Goal: Connect with others: Connect with others

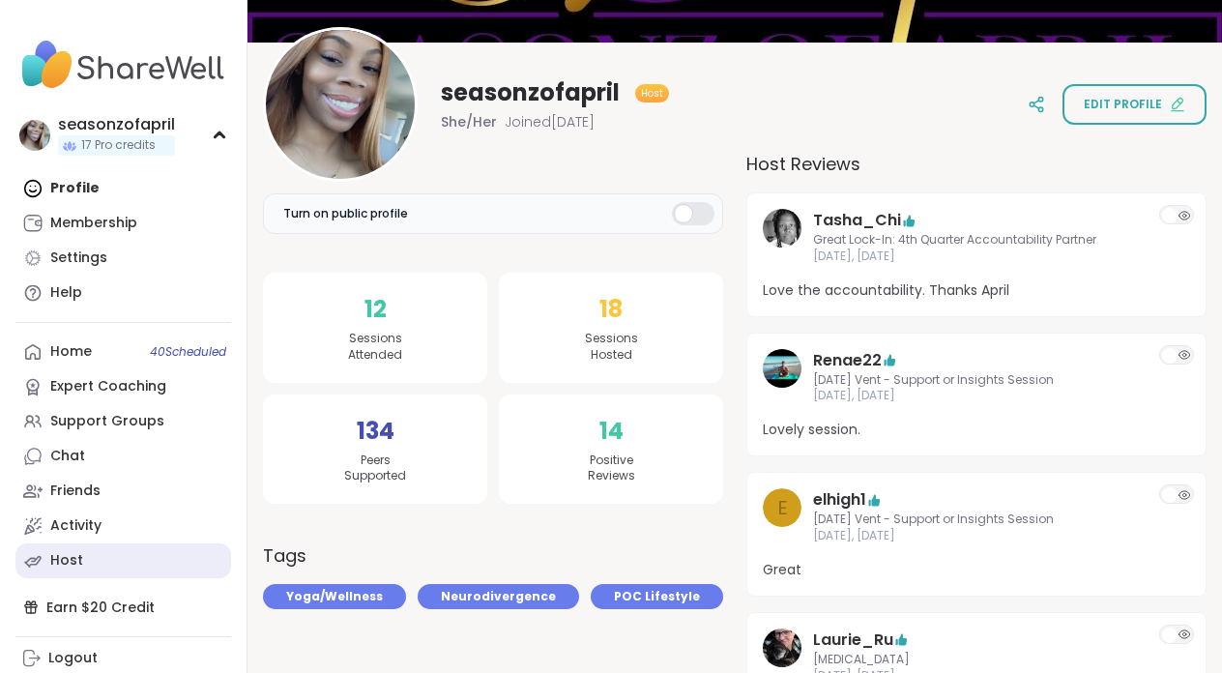
click at [126, 566] on link "Host" at bounding box center [123, 560] width 216 height 35
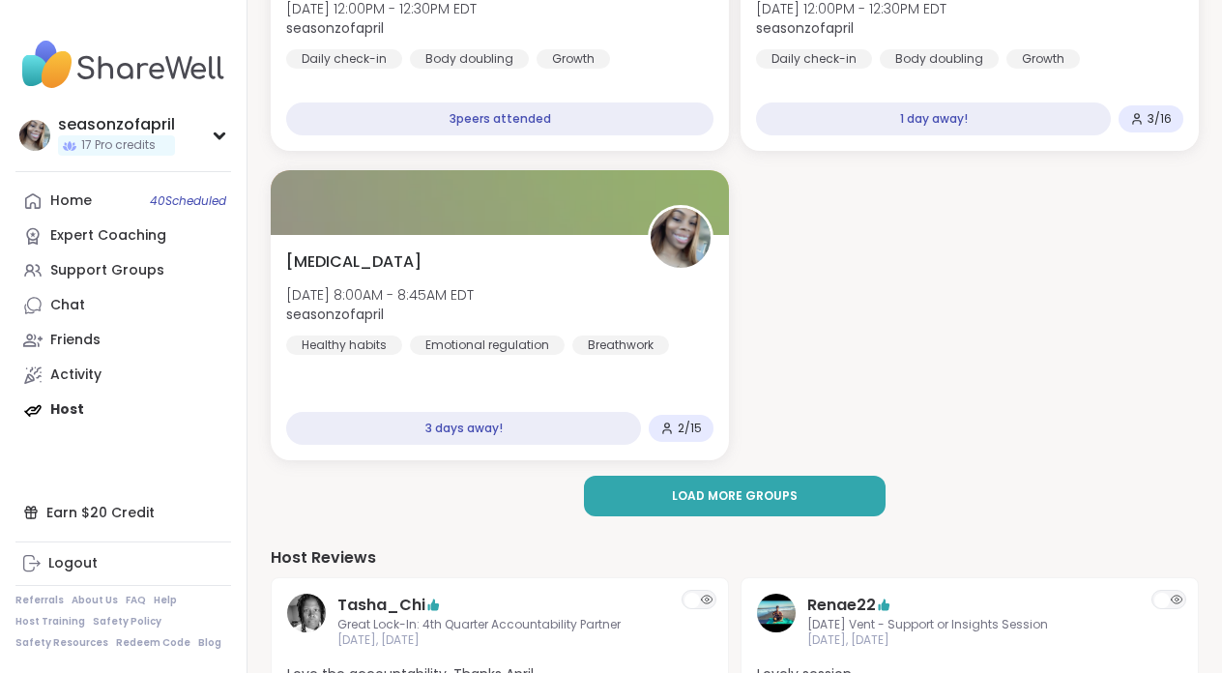
scroll to position [434, 0]
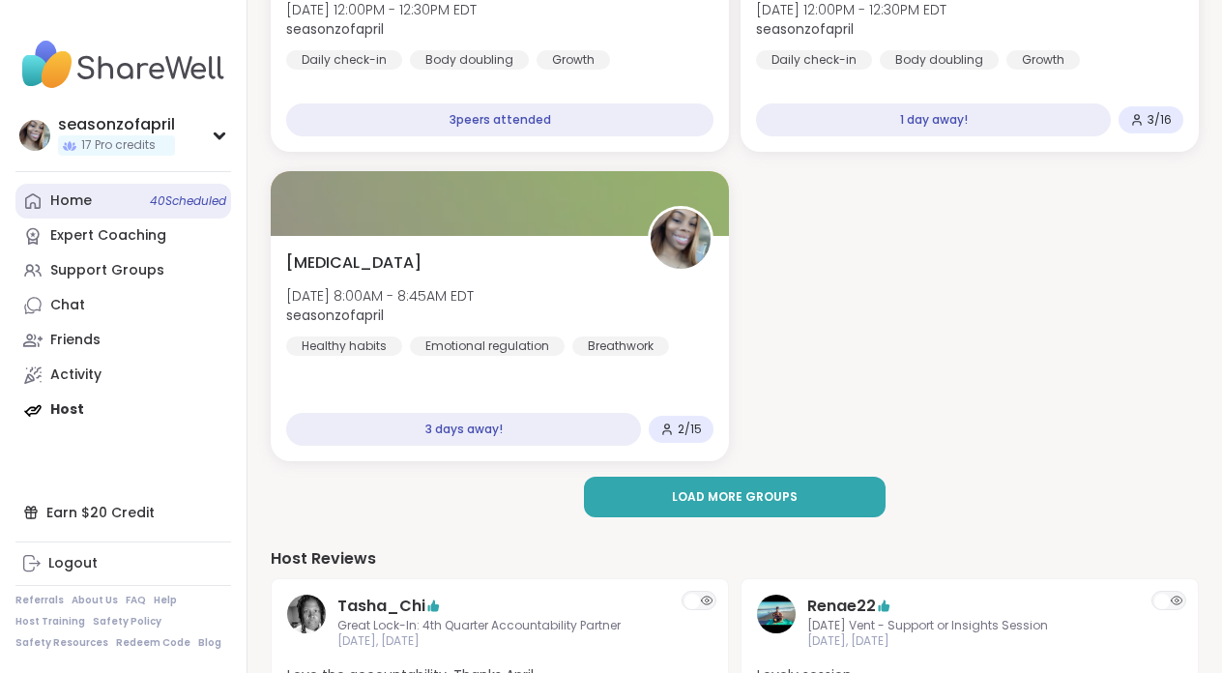
click at [79, 192] on div "Home 40 Scheduled" at bounding box center [71, 200] width 42 height 19
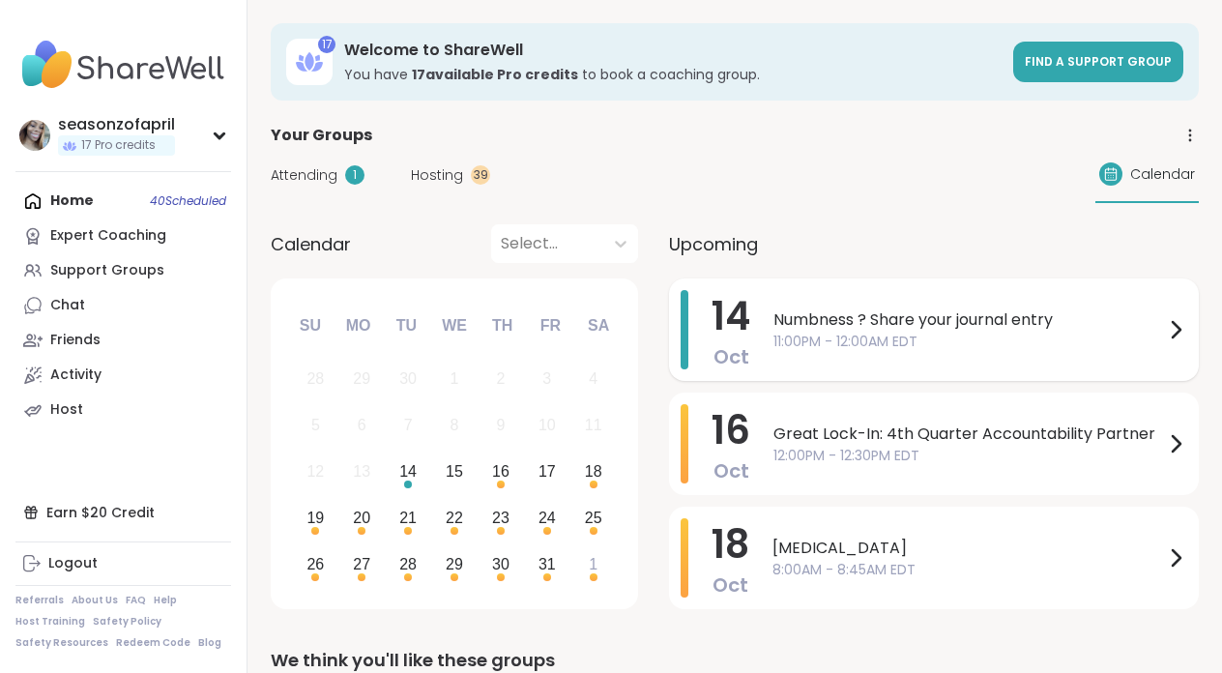
click at [607, 373] on div "14 Oct Numbness ? Share your journal entry 11:00PM - 12:00AM EDT" at bounding box center [934, 329] width 530 height 102
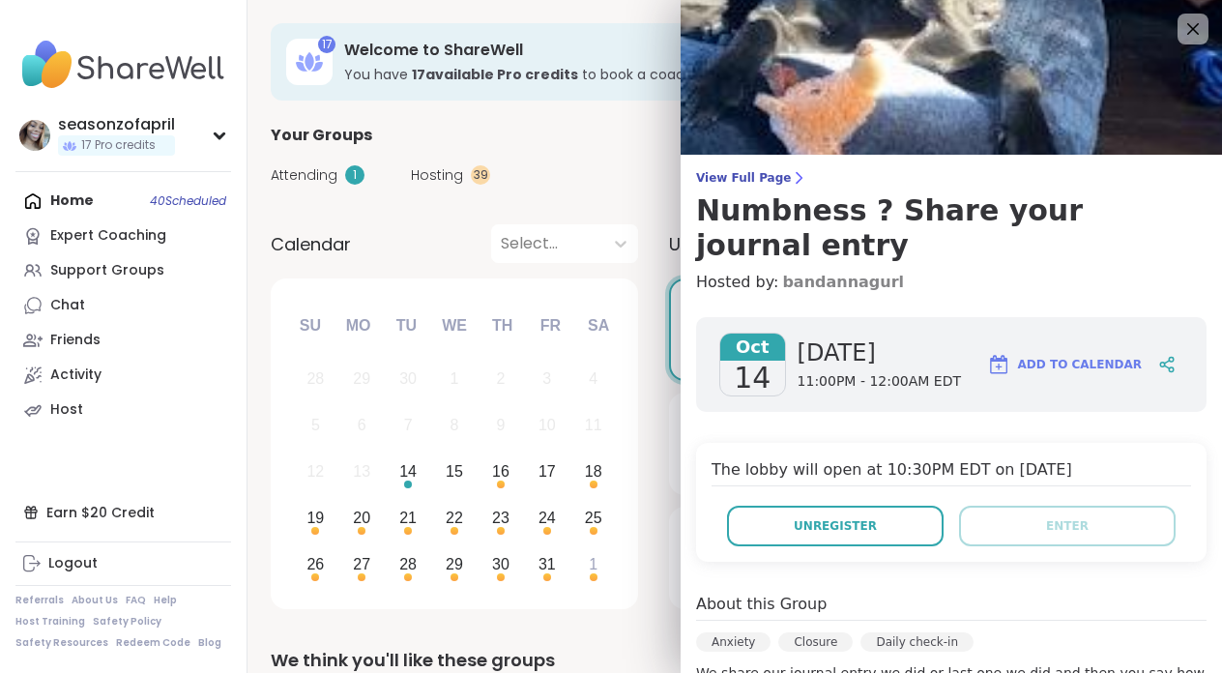
click at [607, 271] on link "bandannagurl" at bounding box center [843, 282] width 122 height 23
